Goal: Transaction & Acquisition: Purchase product/service

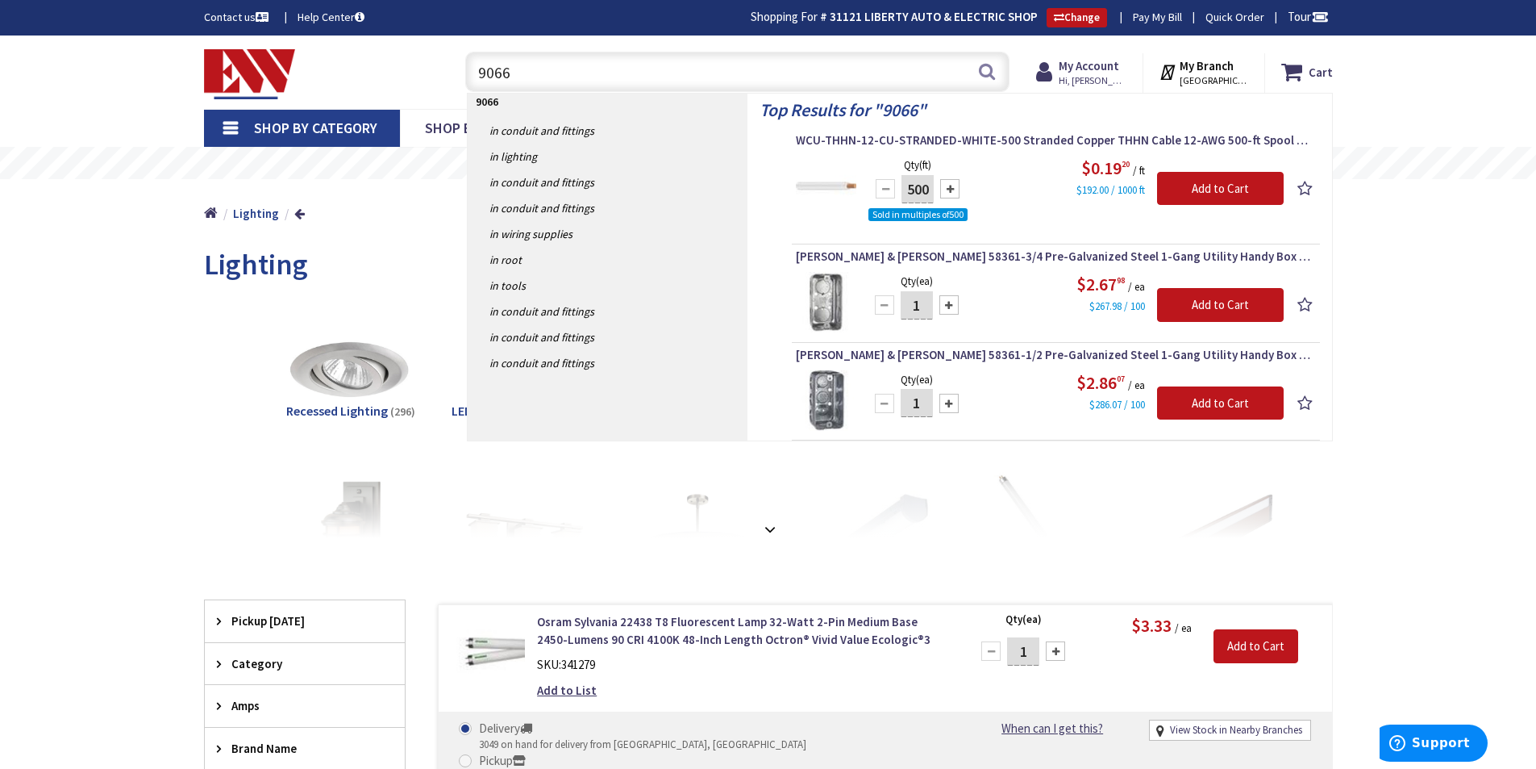
drag, startPoint x: 644, startPoint y: 73, endPoint x: 382, endPoint y: 64, distance: 262.2
click at [405, 68] on div "Toggle Nav 9066 9066 Search Cart My Cart Close You have no items in your shoppi…" at bounding box center [768, 72] width 1153 height 54
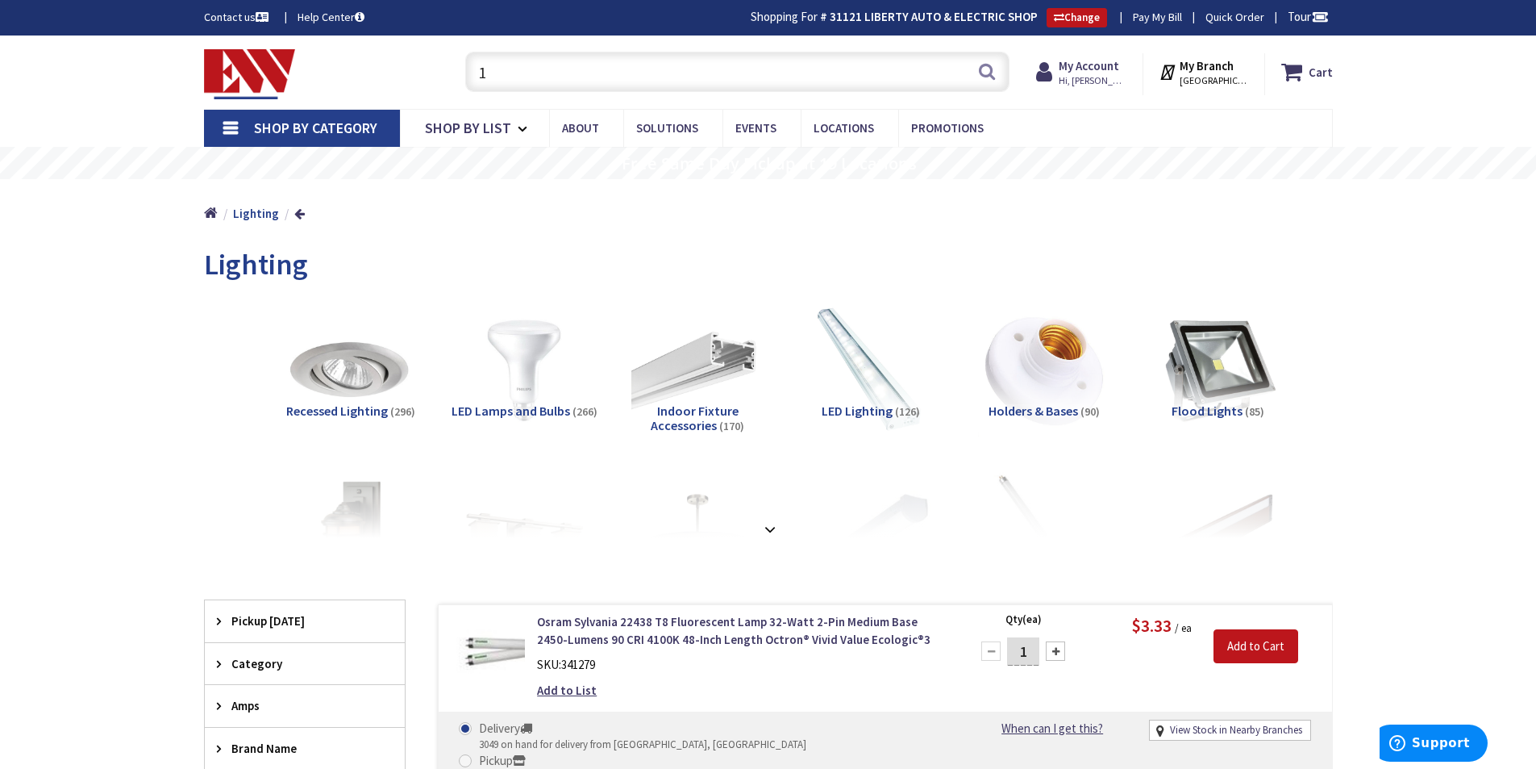
type input "14"
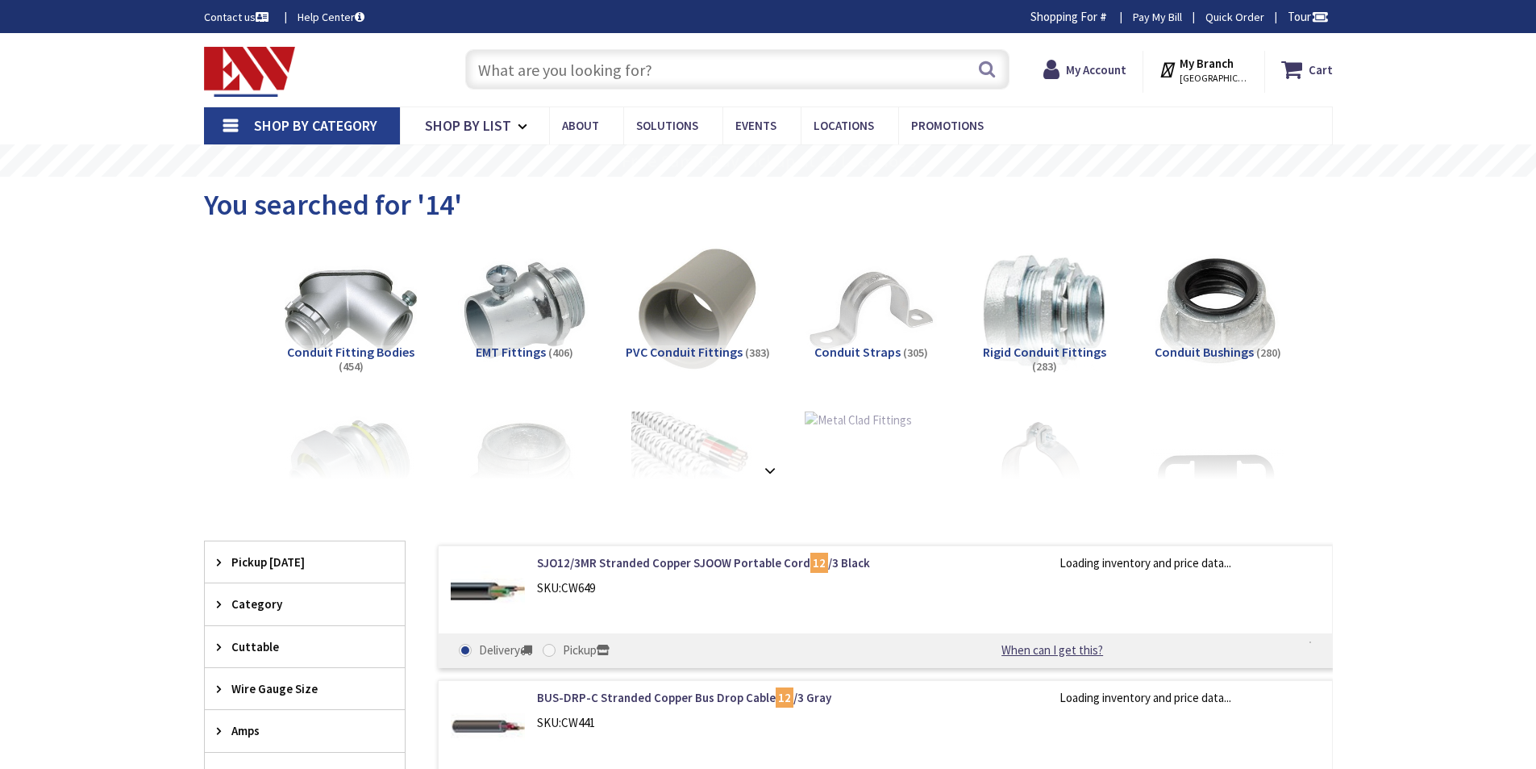
scroll to position [10, 0]
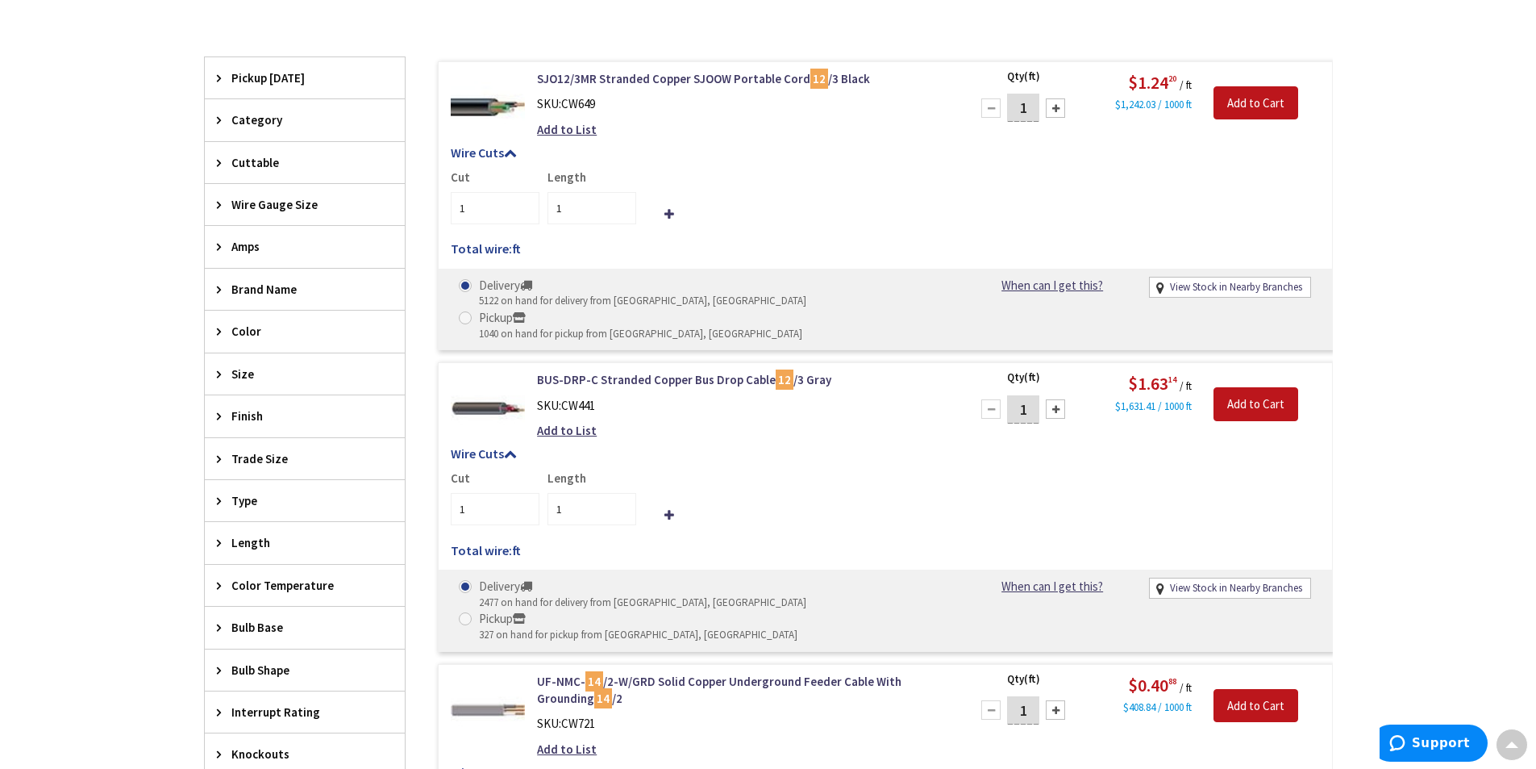
type input "Harley Ct, [GEOGRAPHIC_DATA], [GEOGRAPHIC_DATA], [GEOGRAPHIC_DATA]"
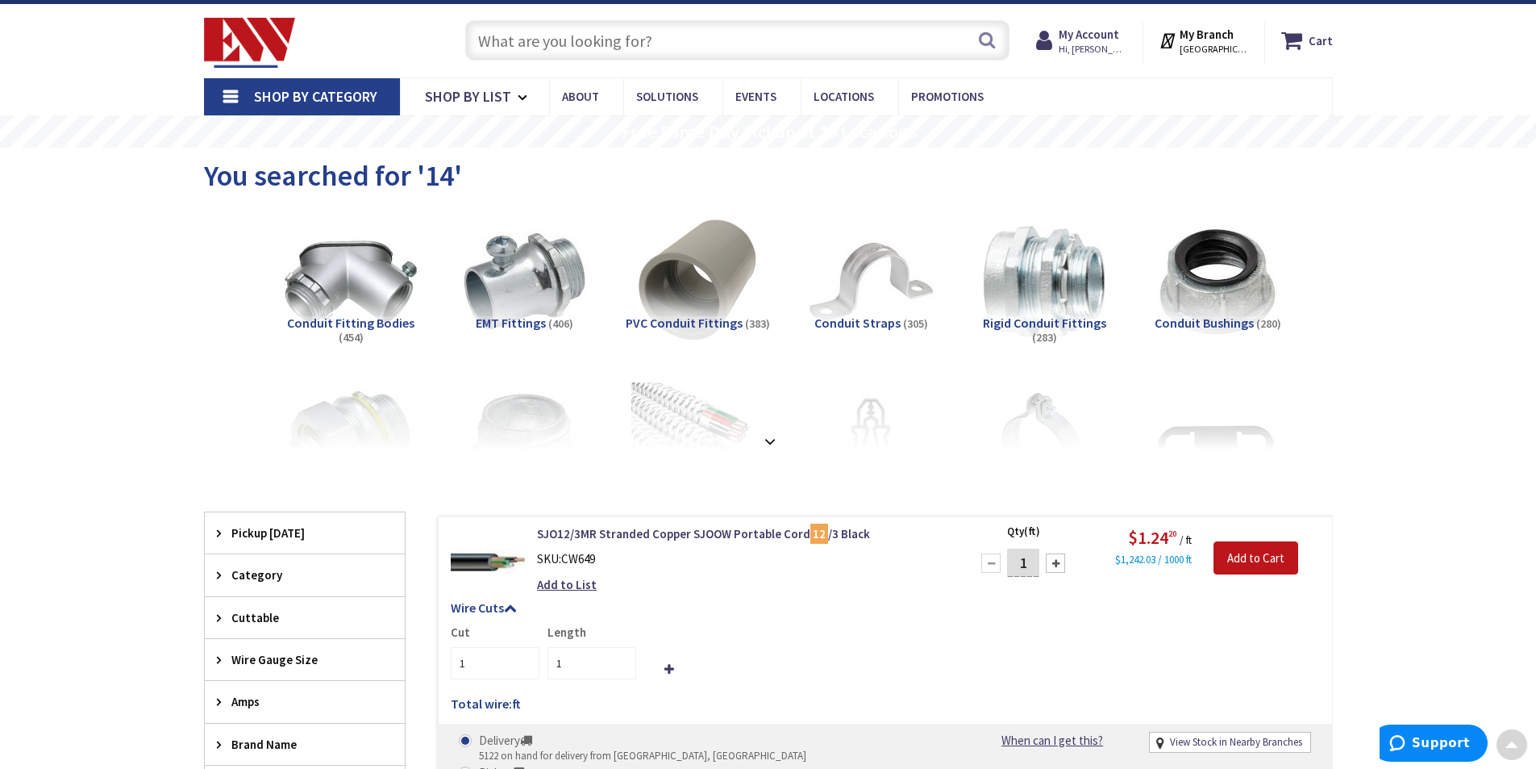
scroll to position [0, 0]
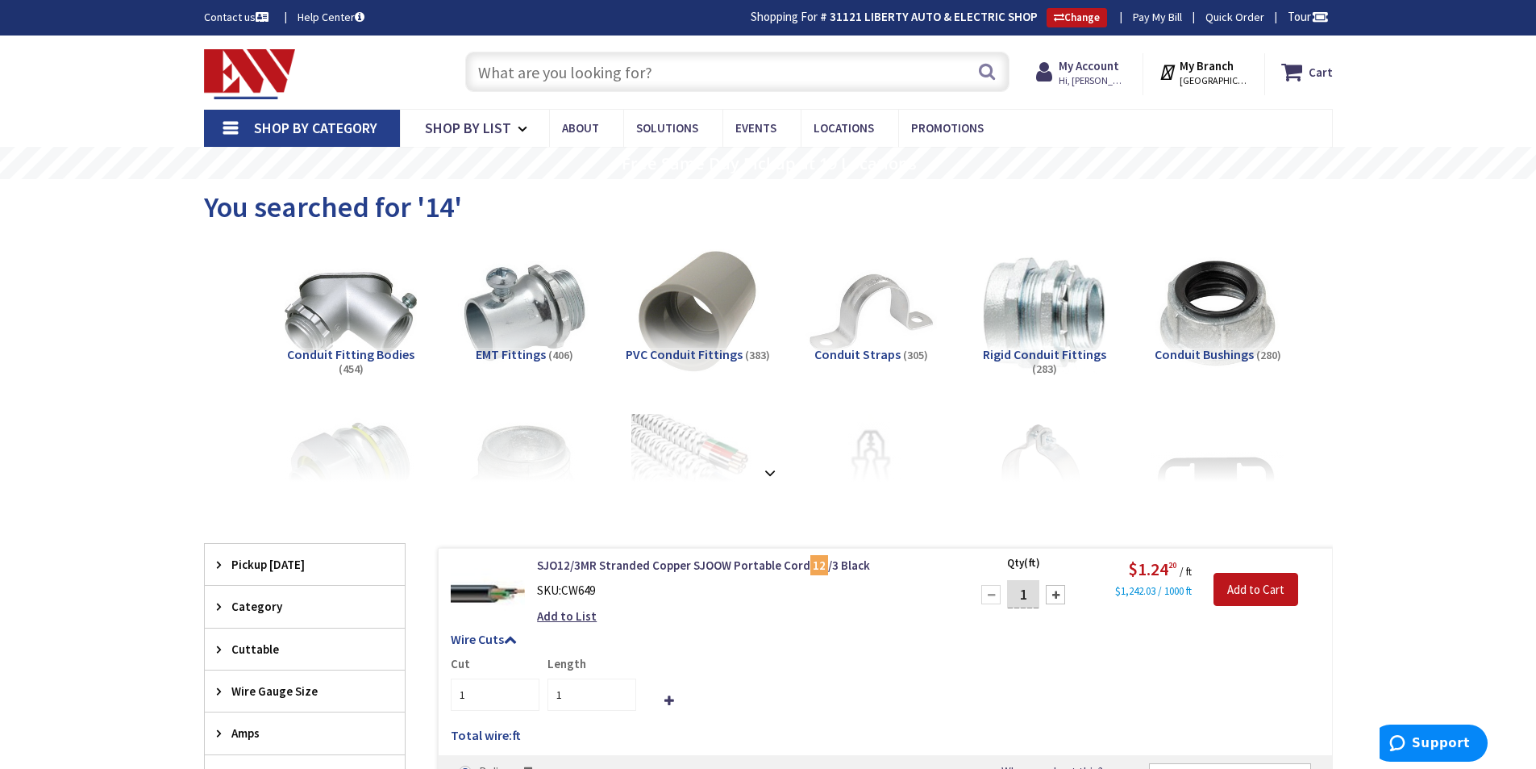
click at [769, 477] on strong at bounding box center [769, 473] width 19 height 18
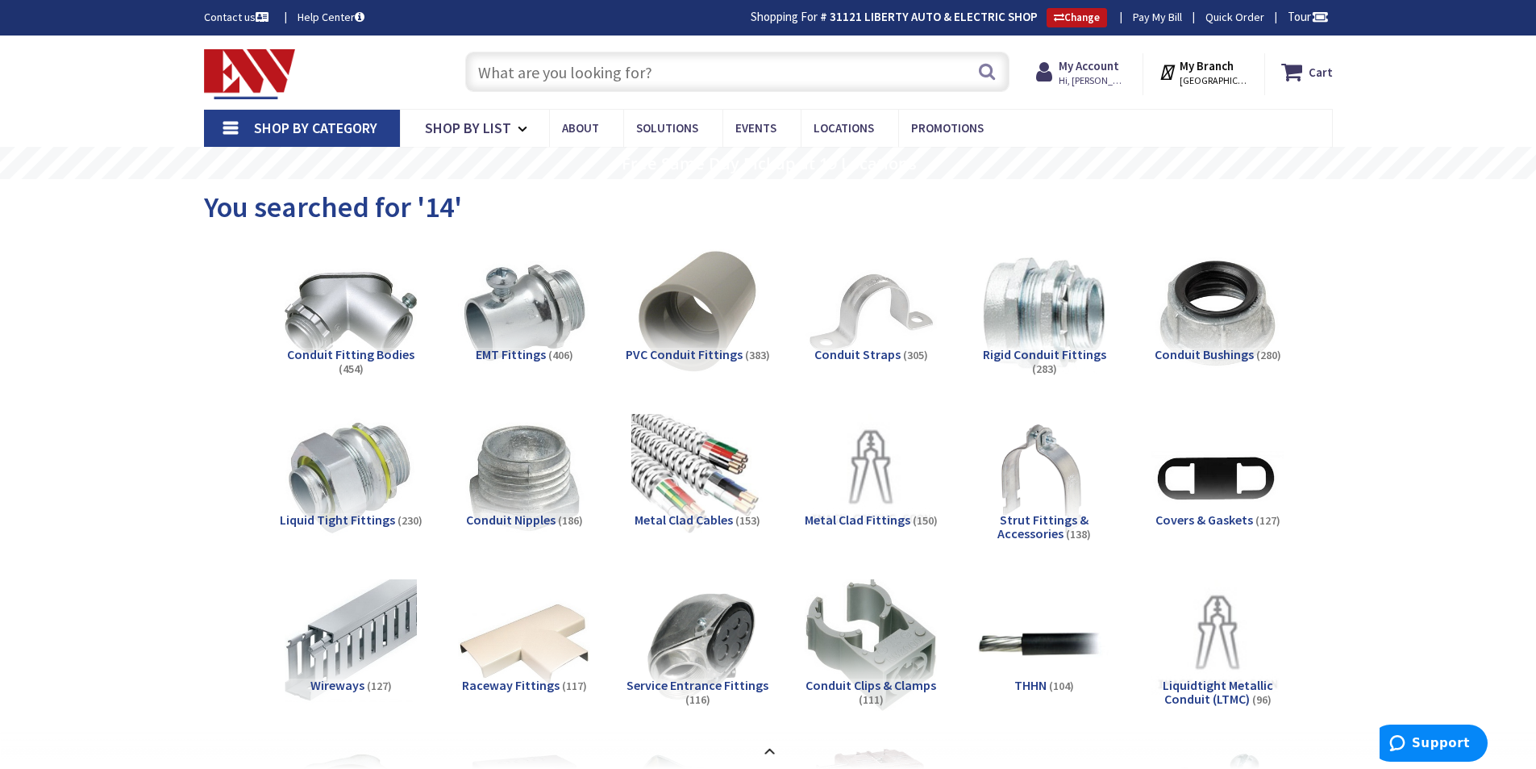
click at [605, 74] on input "text" at bounding box center [737, 72] width 544 height 40
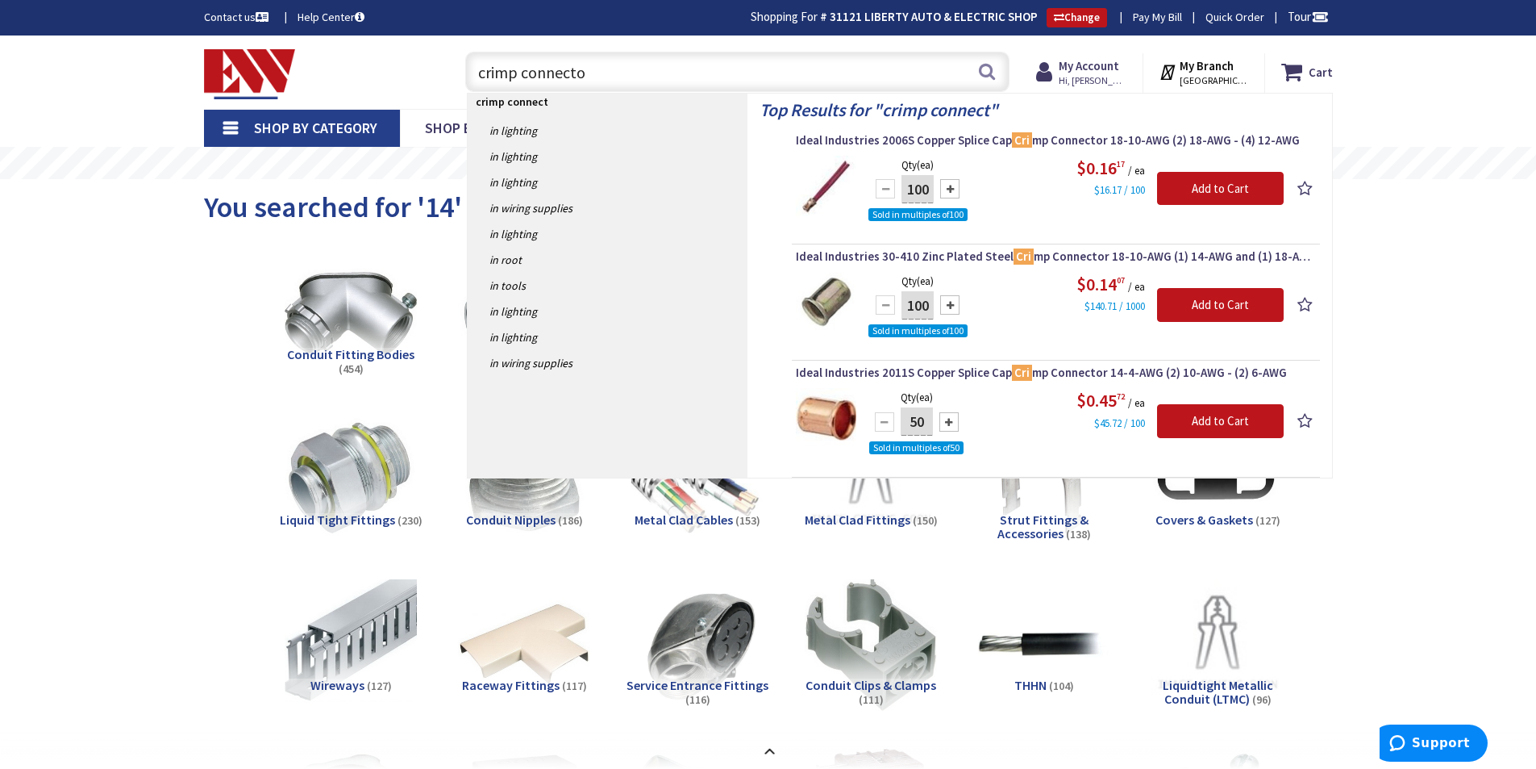
type input "crimp connector"
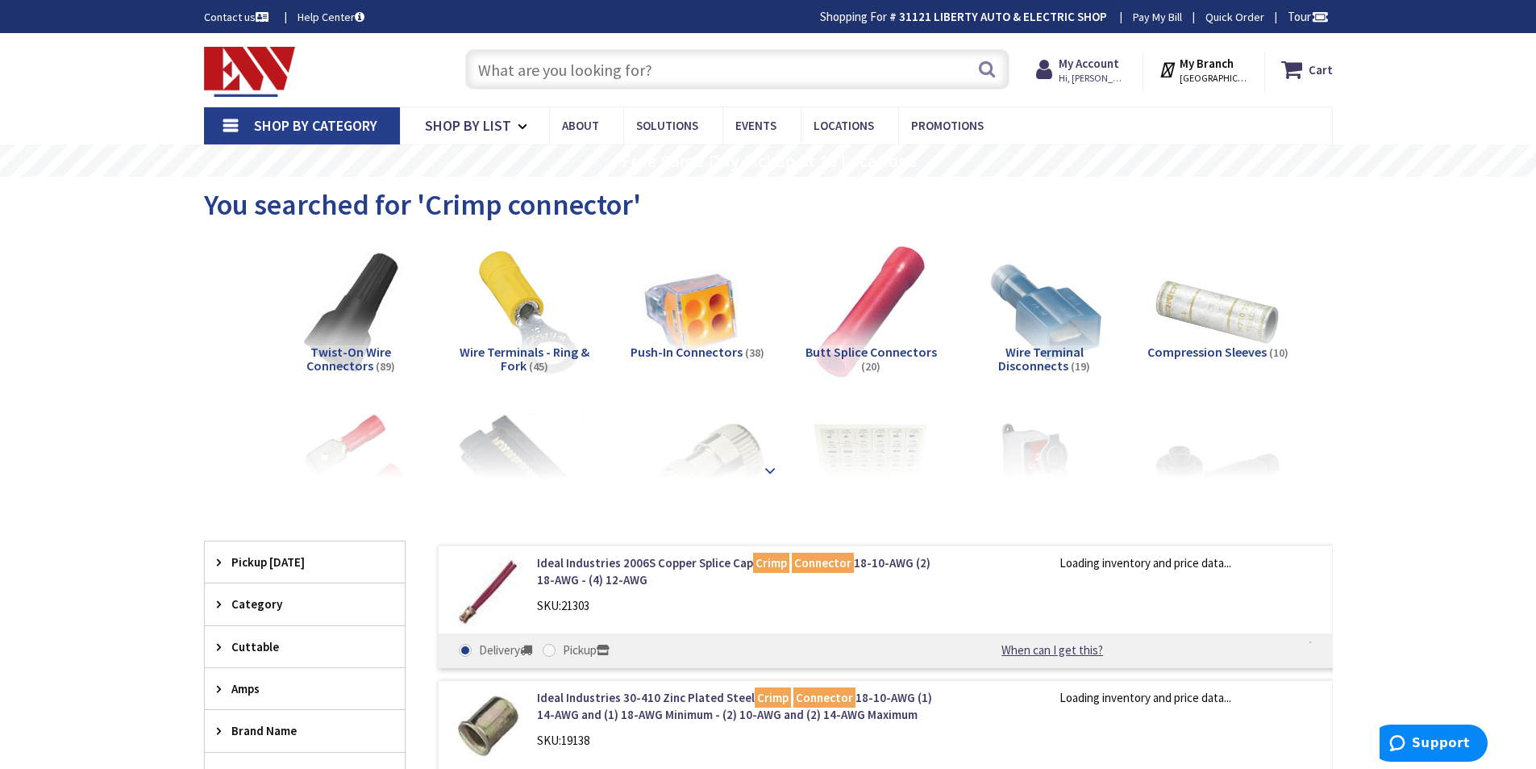
click at [769, 471] on strong at bounding box center [769, 468] width 19 height 18
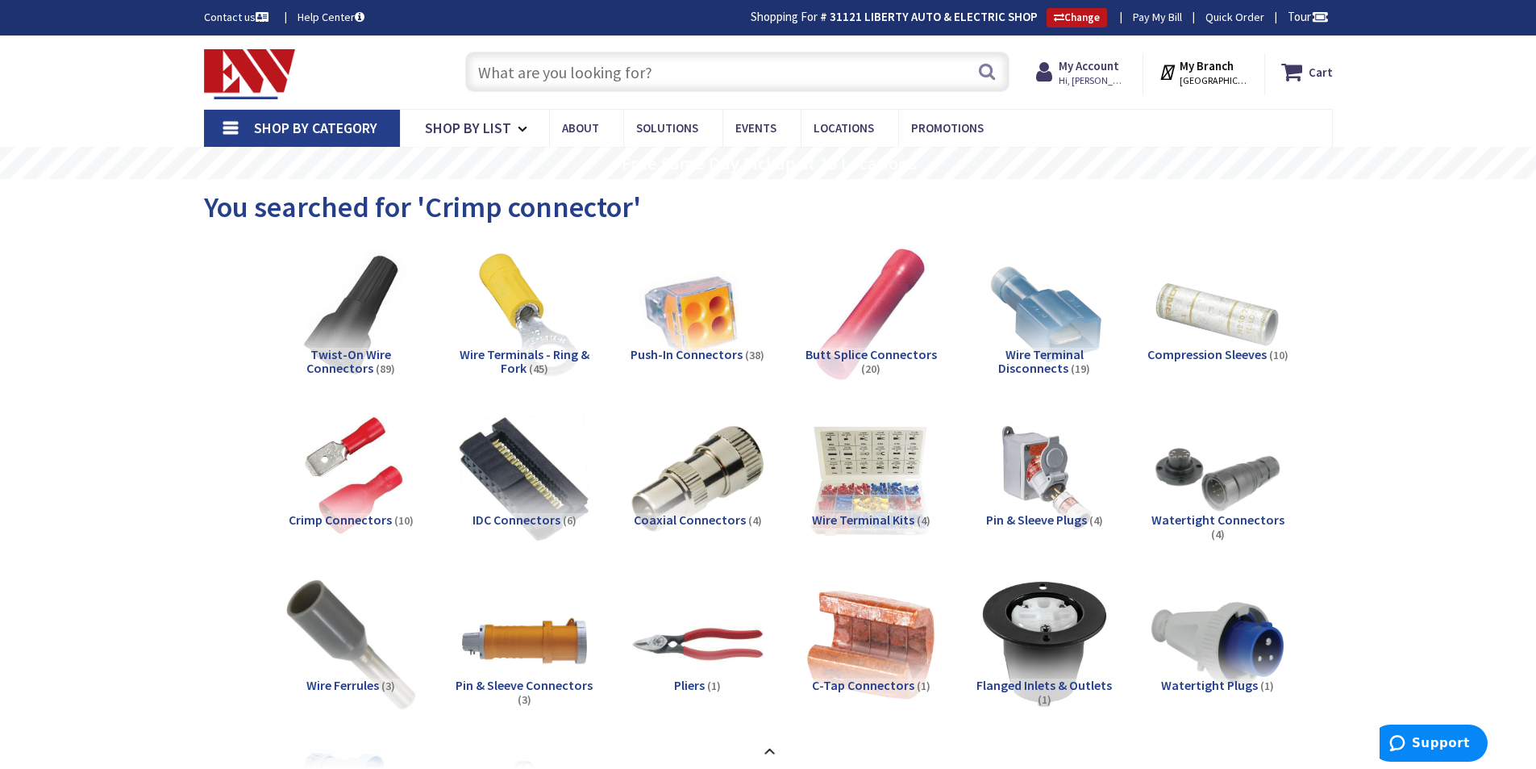
click at [322, 520] on span "Crimp Connectors" at bounding box center [340, 519] width 103 height 16
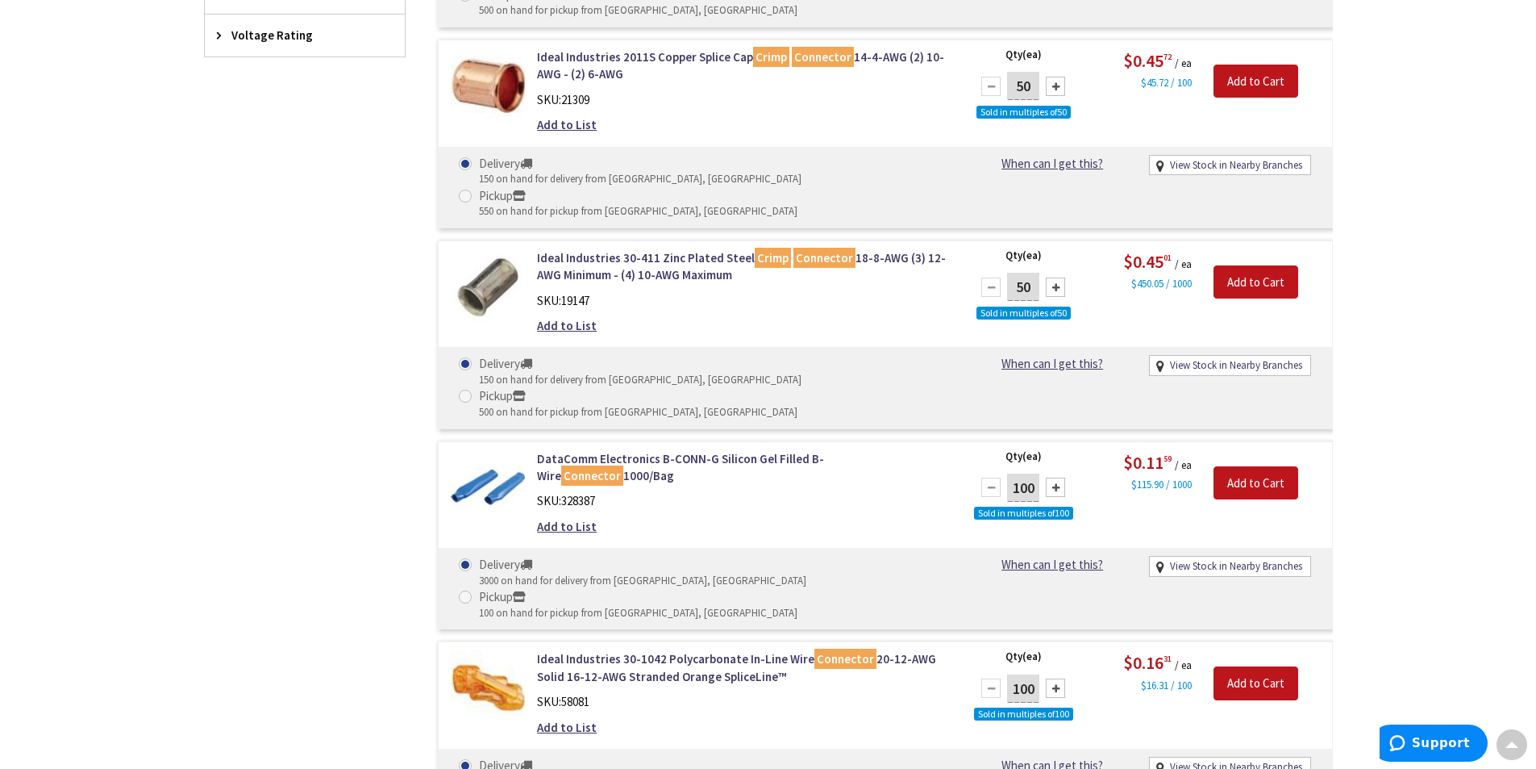
scroll to position [1102, 0]
